Goal: Transaction & Acquisition: Purchase product/service

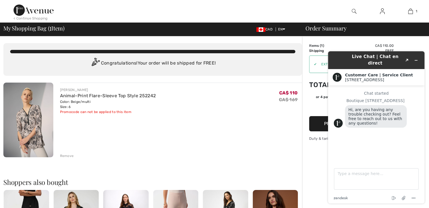
click at [268, 134] on div "JOSEPH RIBKOFF Animal-Print Flare-Sleeve Top Style 252242 Color: Beige/multi Si…" at bounding box center [181, 121] width 242 height 76
click at [417, 58] on icon "Minimize widget" at bounding box center [416, 60] width 4 height 4
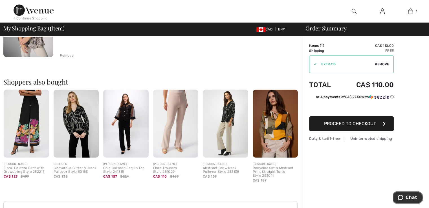
scroll to position [113, 0]
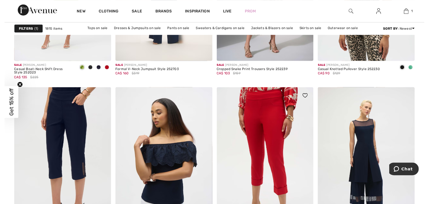
scroll to position [2454, 0]
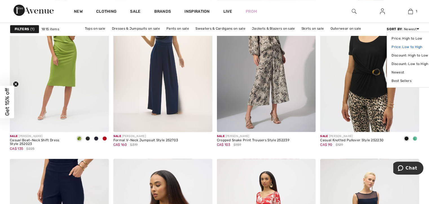
click at [405, 48] on link "Price: Low to High" at bounding box center [410, 47] width 37 height 8
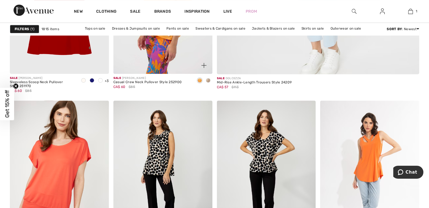
scroll to position [451, 0]
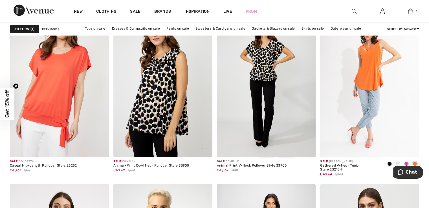
click at [150, 93] on img at bounding box center [162, 83] width 99 height 148
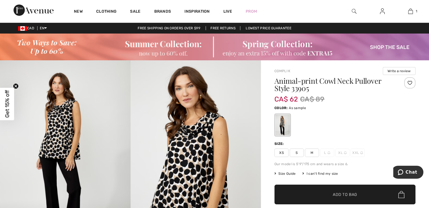
click at [297, 150] on span "S" at bounding box center [297, 153] width 14 height 8
click at [373, 192] on span "✔ Added to Bag Add to Bag" at bounding box center [344, 195] width 141 height 20
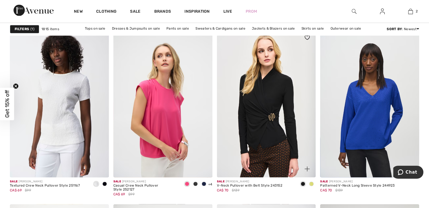
scroll to position [903, 0]
